Goal: Task Accomplishment & Management: Manage account settings

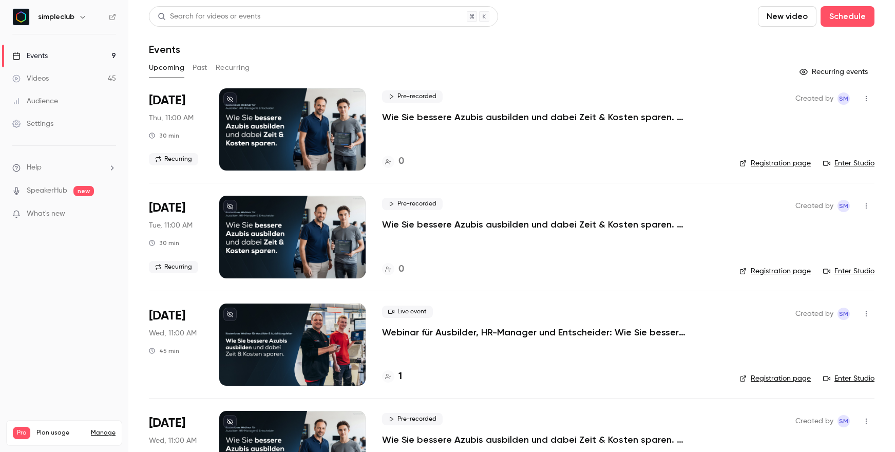
click at [461, 332] on p "Webinar für Ausbilder, HR-Manager und Entscheider: Wie Sie bessere Azubis ausbi…" at bounding box center [536, 332] width 308 height 12
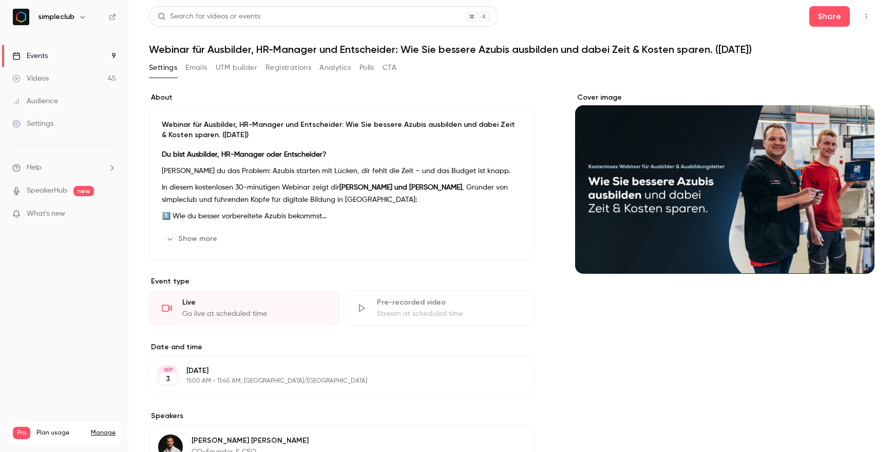
click at [298, 73] on button "Registrations" at bounding box center [288, 68] width 46 height 16
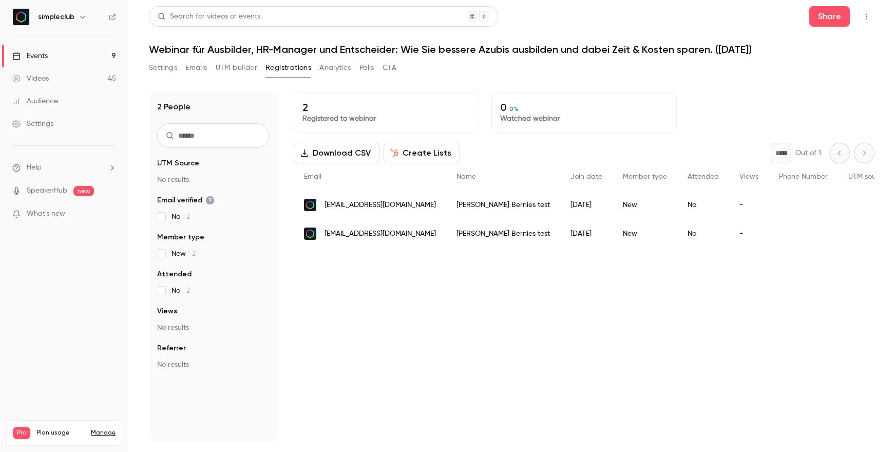
click at [389, 201] on span "[EMAIL_ADDRESS][DOMAIN_NAME]" at bounding box center [380, 205] width 111 height 11
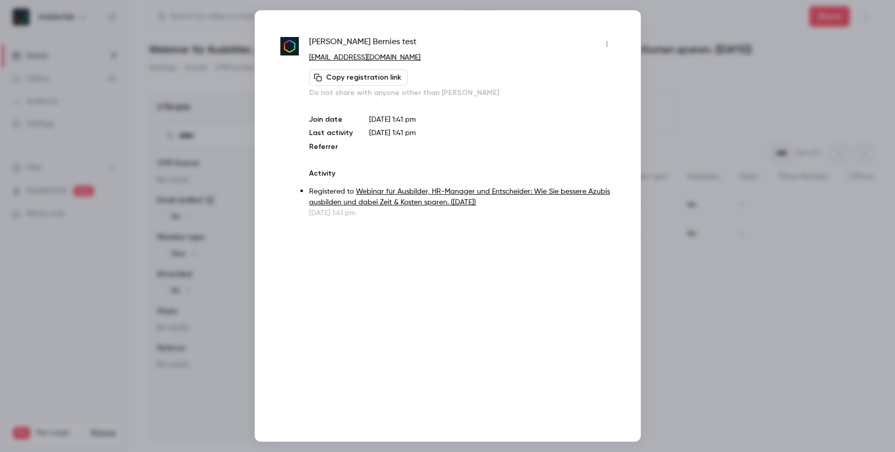
click at [713, 56] on div at bounding box center [447, 226] width 895 height 452
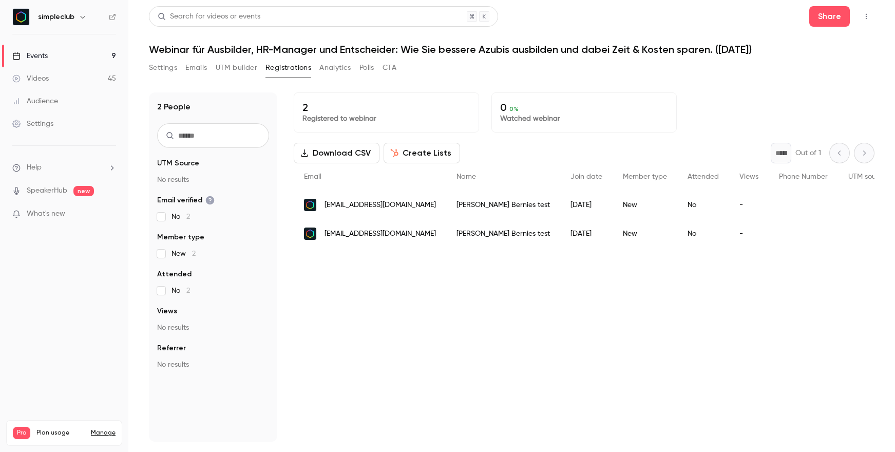
click at [423, 201] on span "[EMAIL_ADDRESS][DOMAIN_NAME]" at bounding box center [380, 205] width 111 height 11
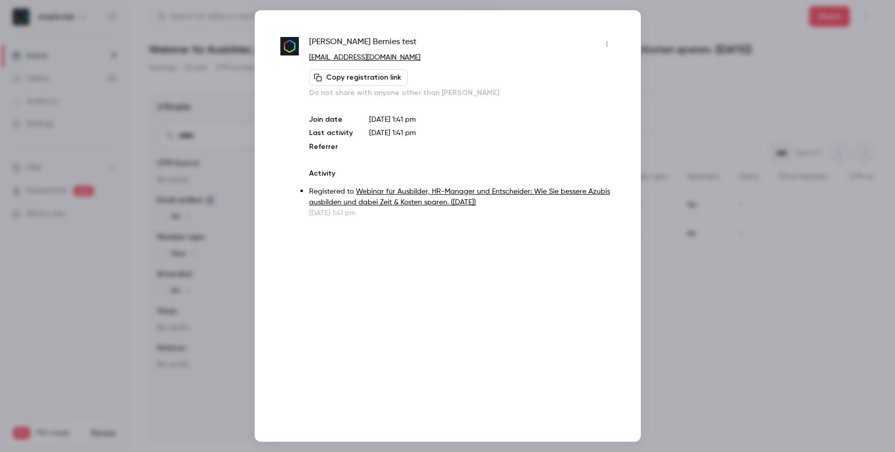
click at [608, 41] on icon "button" at bounding box center [607, 44] width 8 height 7
click at [566, 96] on div "Remove registration" at bounding box center [567, 97] width 78 height 10
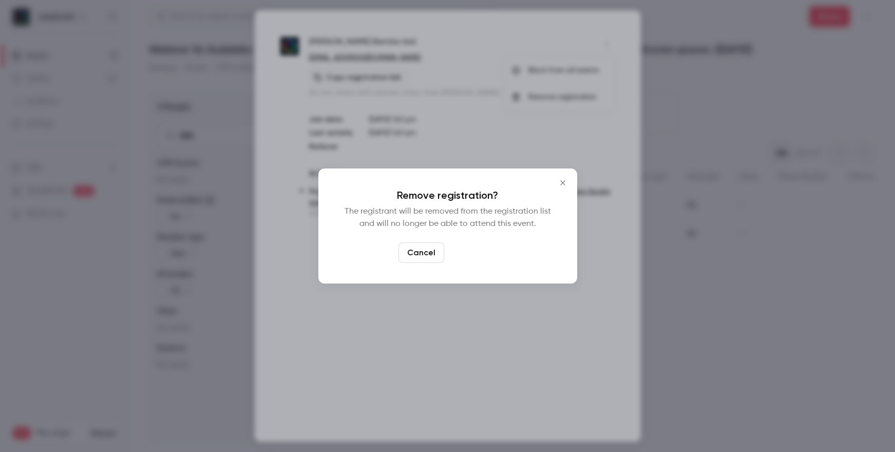
click at [473, 250] on button "Confirm" at bounding box center [472, 252] width 48 height 21
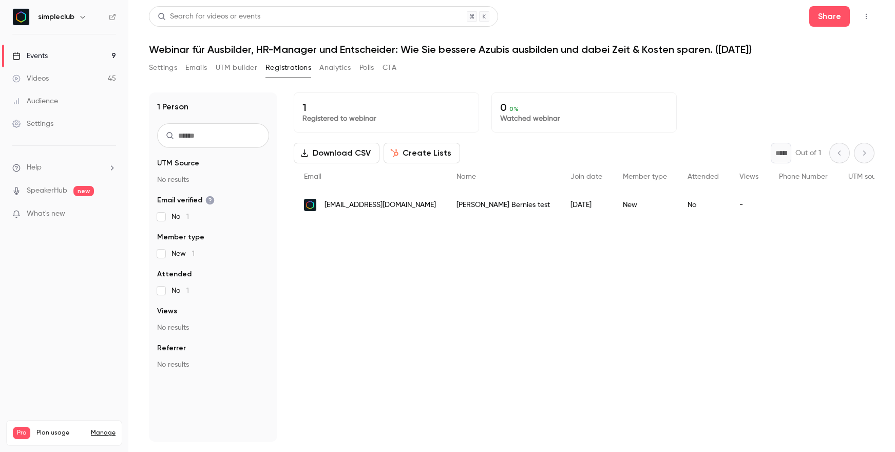
click at [57, 14] on h6 "simpleclub" at bounding box center [56, 17] width 36 height 10
click at [167, 73] on button "Settings" at bounding box center [163, 68] width 28 height 16
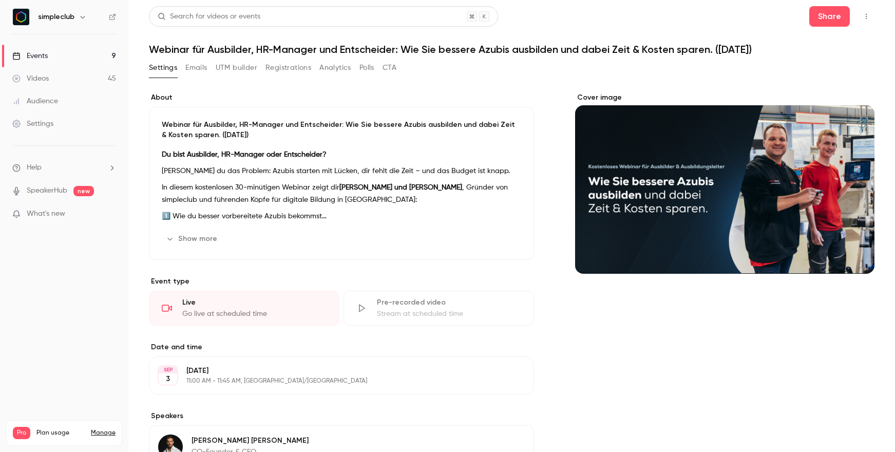
click at [199, 70] on button "Emails" at bounding box center [196, 68] width 22 height 16
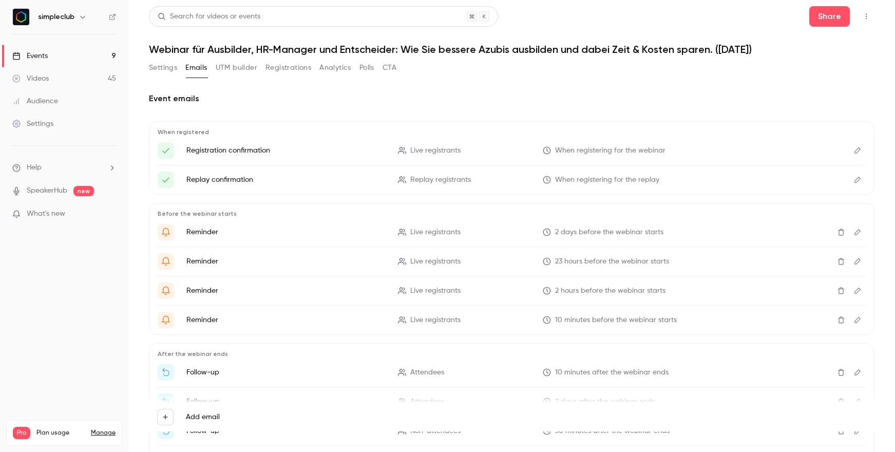
click at [853, 151] on icon "Edit" at bounding box center [857, 150] width 8 height 7
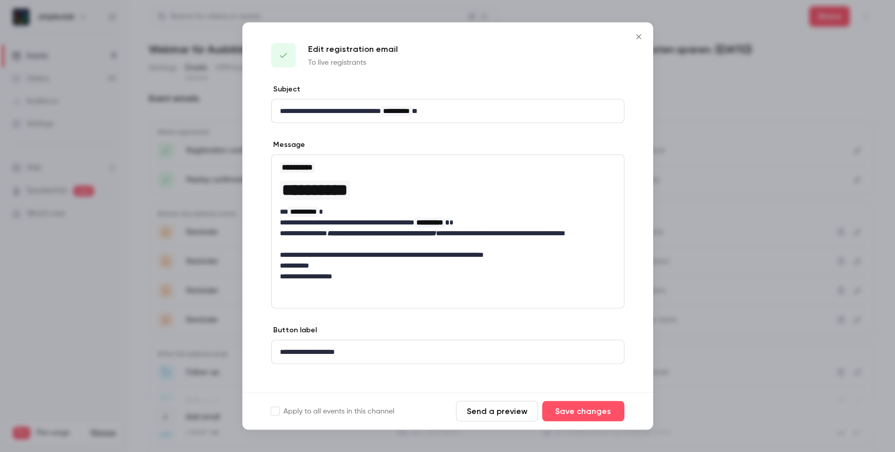
scroll to position [9, 0]
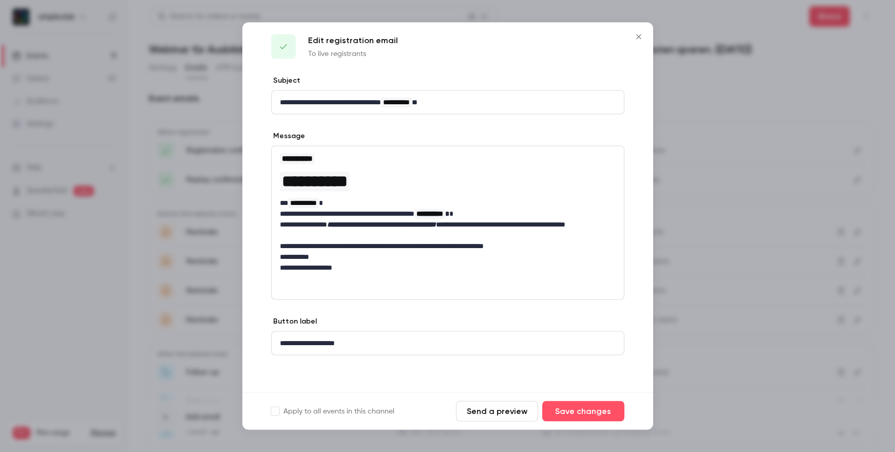
click at [697, 116] on div at bounding box center [447, 226] width 895 height 452
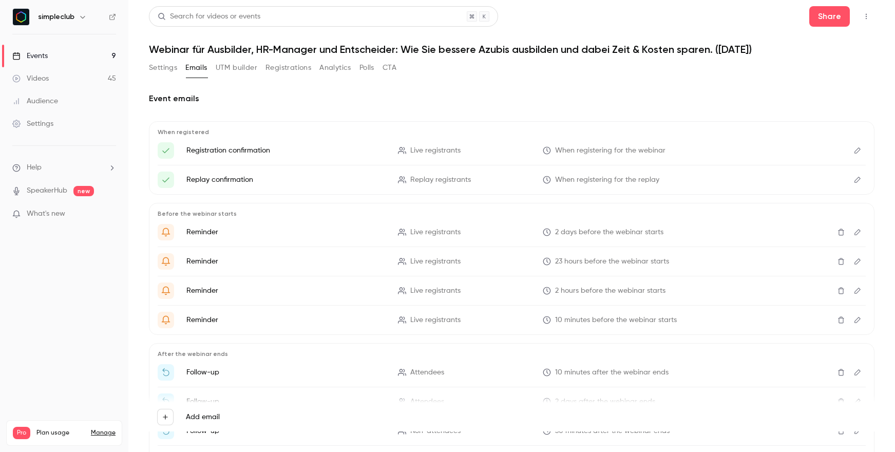
click at [44, 73] on div "Videos" at bounding box center [30, 78] width 36 height 10
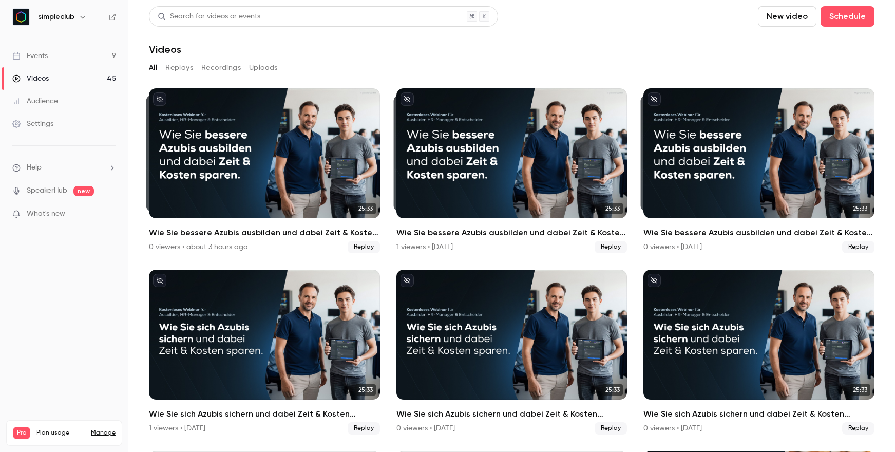
click at [39, 54] on div "Events" at bounding box center [29, 56] width 35 height 10
